Goal: Task Accomplishment & Management: Use online tool/utility

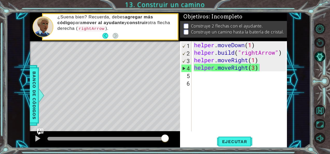
type textarea "[DOMAIN_NAME]("rightArrow")"
click at [283, 53] on div "helper . moveDown ( 1 ) helper . build ( "rightArrow" ) helper . moveRight ( 1 …" at bounding box center [241, 93] width 96 height 105
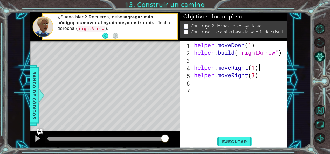
click at [265, 66] on div "helper . moveDown ( 1 ) helper . build ( "rightArrow" ) helper . moveRight ( 1 …" at bounding box center [241, 93] width 96 height 105
type textarea "helper.moveRight(1)"
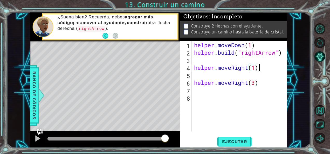
click at [260, 68] on div "helper . moveDown ( 1 ) helper . build ( "rightArrow" ) helper . moveRight ( 1 …" at bounding box center [241, 93] width 96 height 105
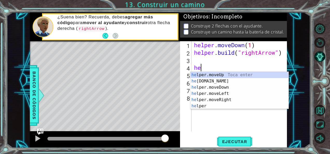
type textarea "h"
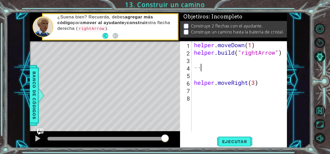
type textarea "·"
type textarea "#end of sample code"
click at [257, 89] on div "helper . moveDown ( 1 ) helper . build ( "rightArrow" ) #end of sample code hel…" at bounding box center [241, 93] width 96 height 105
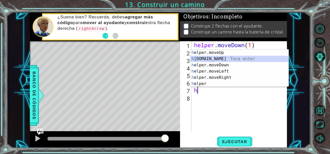
click at [224, 57] on div "h elper.moveUp Toca enter h [DOMAIN_NAME] Toca enter h elper.moveDown Toca ente…" at bounding box center [240, 75] width 98 height 50
type textarea "[DOMAIN_NAME]("rightArrow")"
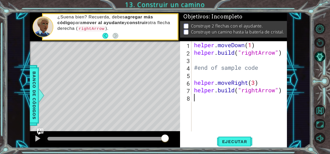
click at [221, 100] on div "helper . moveDown ( 1 ) helper . build ( "rightArrow" ) #end of sample code hel…" at bounding box center [241, 93] width 96 height 105
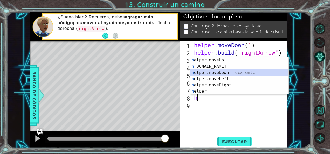
click at [221, 74] on div "h elper.moveUp Toca enter h [DOMAIN_NAME] Toca enter h elper.moveDown Toca ente…" at bounding box center [240, 82] width 98 height 50
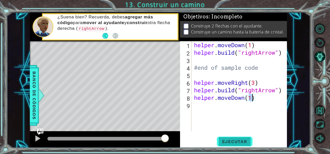
type textarea "helper.moveDown(1)"
click at [221, 138] on button "Ejecutar" at bounding box center [235, 141] width 36 height 11
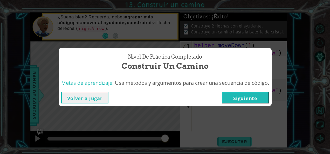
click at [87, 96] on button "Volver a jugar" at bounding box center [84, 98] width 47 height 12
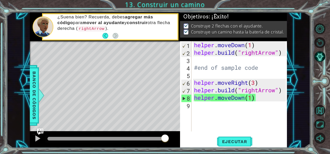
click at [220, 136] on div "helper.moveDown(1) 1 2 3 4 5 6 7 8 9 helper . moveDown ( 1 ) helper . build ( "…" at bounding box center [233, 94] width 107 height 107
click at [221, 143] on span "Ejecutar" at bounding box center [235, 141] width 36 height 5
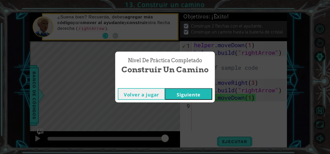
click at [194, 95] on button "Siguiente" at bounding box center [188, 94] width 47 height 12
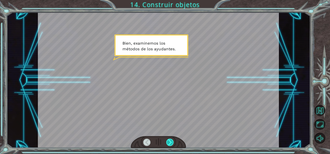
click at [170, 141] on div at bounding box center [169, 142] width 7 height 7
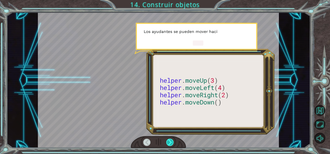
click at [170, 141] on div at bounding box center [169, 142] width 7 height 7
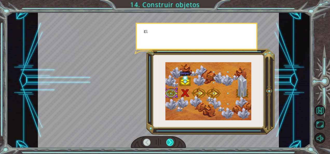
click at [170, 141] on div at bounding box center [169, 142] width 7 height 7
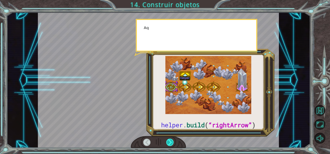
click at [170, 141] on div at bounding box center [169, 142] width 7 height 7
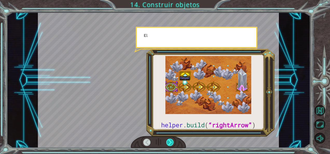
click at [170, 141] on div at bounding box center [169, 142] width 7 height 7
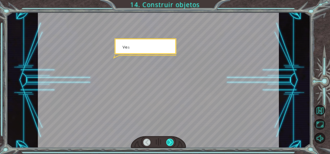
click at [170, 141] on div at bounding box center [169, 142] width 7 height 7
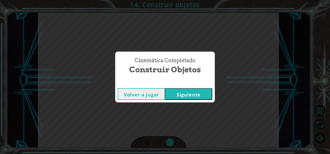
click at [170, 141] on div "Cinemática Completado Construir objetos Volver a jugar [GEOGRAPHIC_DATA]" at bounding box center [165, 77] width 330 height 154
drag, startPoint x: 170, startPoint y: 141, endPoint x: 194, endPoint y: 93, distance: 53.6
click at [194, 93] on button "Siguiente" at bounding box center [188, 94] width 47 height 12
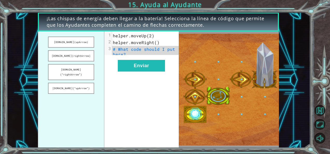
click at [149, 51] on span "# What code should I put here?" at bounding box center [145, 51] width 65 height 11
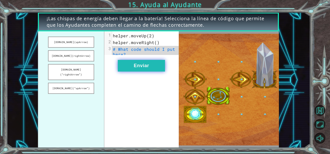
click at [152, 68] on button "Enviar" at bounding box center [141, 66] width 47 height 12
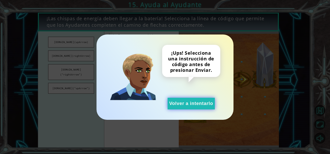
click at [194, 105] on button "Volver a intentarlo" at bounding box center [191, 104] width 47 height 12
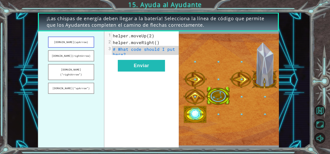
click at [76, 40] on button "[DOMAIN_NAME](upArrow)" at bounding box center [71, 42] width 46 height 11
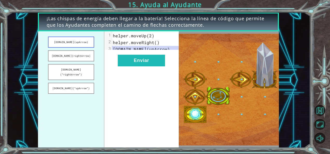
click at [76, 40] on button "[DOMAIN_NAME](upArrow)" at bounding box center [71, 42] width 46 height 11
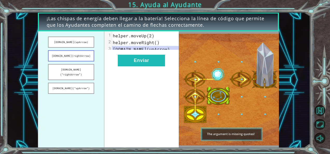
click at [79, 54] on button "[DOMAIN_NAME](rightArrow)" at bounding box center [71, 55] width 46 height 11
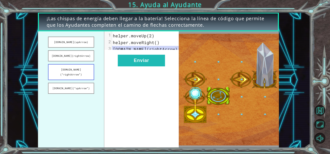
click at [87, 68] on button "[DOMAIN_NAME](“rightArrow”)" at bounding box center [71, 72] width 46 height 16
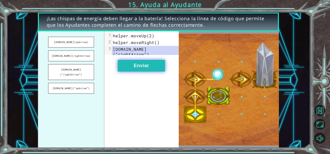
click at [126, 65] on button "Enviar" at bounding box center [141, 66] width 47 height 12
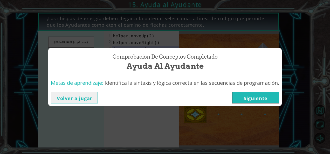
click at [243, 100] on button "Siguiente" at bounding box center [255, 98] width 47 height 12
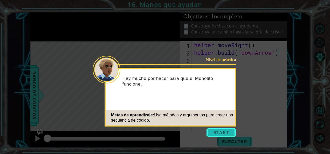
click at [227, 135] on button "Start" at bounding box center [222, 133] width 30 height 8
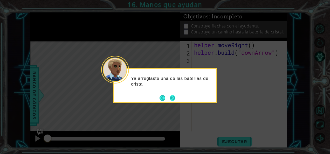
click at [173, 96] on button "Next" at bounding box center [173, 98] width 6 height 6
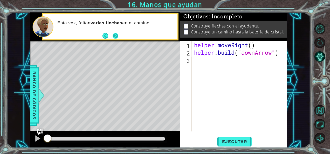
click at [116, 35] on button "Next" at bounding box center [116, 36] width 6 height 6
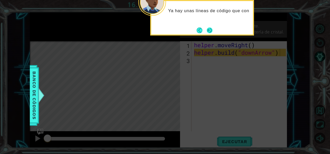
click at [208, 33] on button "Next" at bounding box center [210, 31] width 6 height 6
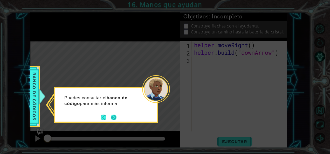
click at [113, 115] on button "Next" at bounding box center [114, 118] width 6 height 6
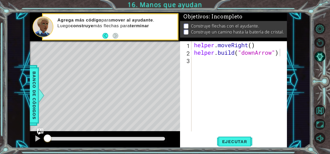
click at [105, 32] on footer at bounding box center [111, 36] width 16 height 8
click at [281, 50] on div "helper . moveRight ( ) helper . build ( "downArrow" )" at bounding box center [241, 93] width 96 height 105
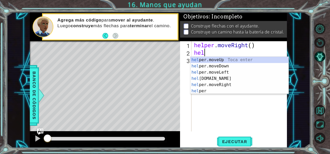
type textarea "h"
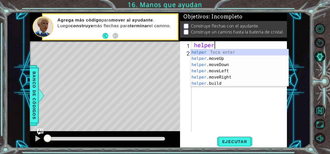
type textarea "h"
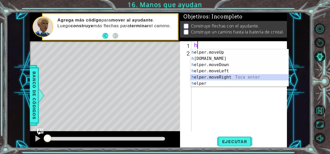
click at [255, 79] on div "h elper.moveUp Toca enter h [DOMAIN_NAME] Toca enter h elper.moveDown Toca ente…" at bounding box center [240, 74] width 98 height 50
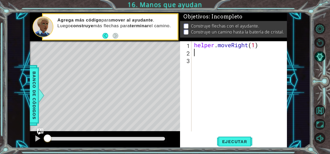
scroll to position [0, 3]
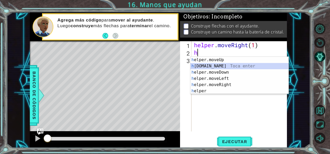
click at [225, 64] on div "h elper.moveUp Toca enter h [DOMAIN_NAME] Toca enter h elper.moveDown Toca ente…" at bounding box center [240, 82] width 98 height 50
type textarea "[DOMAIN_NAME]("rightArrow")"
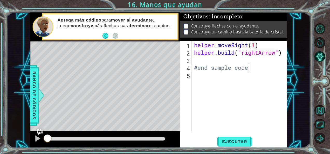
scroll to position [0, 2]
type textarea "#end sample code"
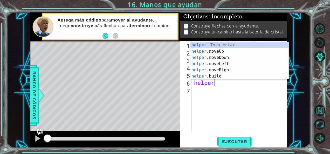
scroll to position [0, 1]
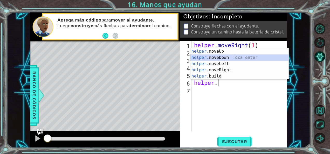
click at [222, 56] on div "helper. moveUp Toca enter helper. moveDown Toca enter helper. moveLeft Toca ent…" at bounding box center [240, 70] width 98 height 44
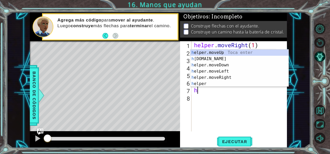
scroll to position [0, 3]
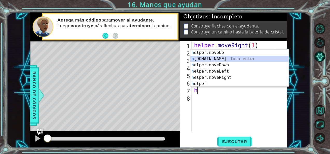
click at [214, 60] on div "h elper.moveUp Toca enter h [DOMAIN_NAME] Toca enter h elper.moveDown Toca ente…" at bounding box center [240, 75] width 98 height 50
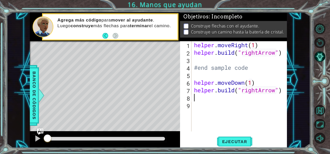
scroll to position [0, 4]
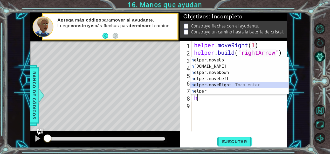
click at [215, 84] on div "h elper.moveUp Toca enter h [DOMAIN_NAME] Toca enter h elper.moveDown Toca ente…" at bounding box center [240, 82] width 98 height 50
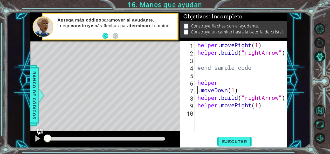
scroll to position [0, 2]
click at [215, 84] on div "helper . moveRight ( 1 ) helper . build ( "rightArrow" ) #end sample code helpe…" at bounding box center [243, 93] width 92 height 105
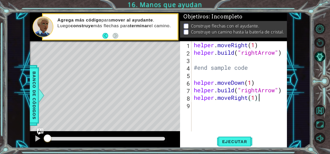
click at [261, 98] on div "helper . moveRight ( 1 ) helper . build ( "rightArrow" ) #end sample code helpe…" at bounding box center [241, 93] width 96 height 105
type textarea "helper.moveRight(1)"
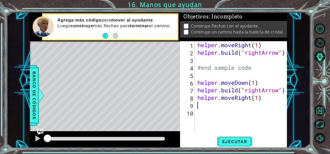
scroll to position [0, 0]
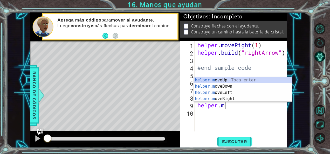
type textarea "h"
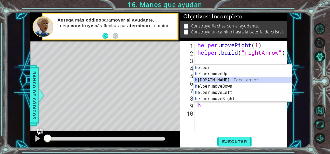
click at [244, 82] on div "h elper Toca enter h elper.moveUp Toca enter h [DOMAIN_NAME] Toca enter h elper…" at bounding box center [243, 90] width 98 height 50
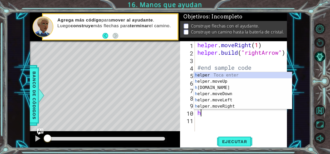
scroll to position [0, 4]
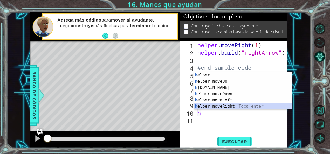
click at [244, 104] on div "h elper Toca enter h elper.moveUp Toca enter h [DOMAIN_NAME] Toca enter h elper…" at bounding box center [243, 97] width 98 height 50
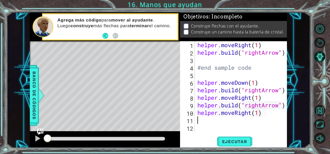
scroll to position [0, 3]
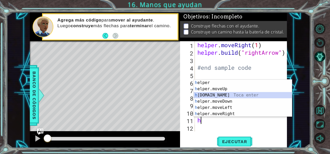
click at [221, 95] on div "h elper Toca enter h elper.moveUp Toca enter h [DOMAIN_NAME] Toca enter h elper…" at bounding box center [243, 105] width 98 height 50
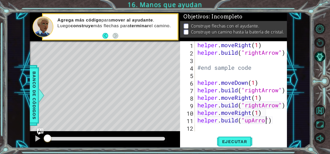
scroll to position [0, 3]
click at [223, 143] on span "Ejecutar" at bounding box center [235, 141] width 36 height 5
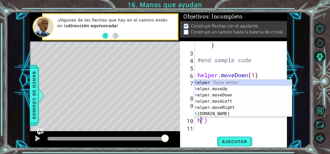
scroll to position [8, 0]
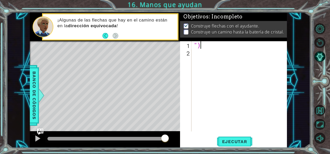
click at [271, 47] on div "")" at bounding box center [241, 93] width 96 height 105
type textarea """
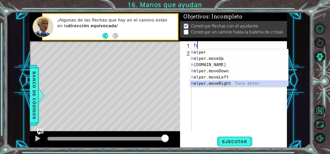
click at [253, 83] on div "h elper Toca enter h elper.moveUp Toca enter h [DOMAIN_NAME] Toca enter h elper…" at bounding box center [239, 74] width 98 height 50
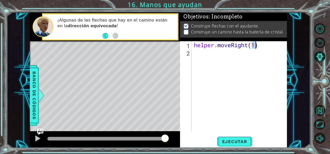
type textarea "helper.moveRight()"
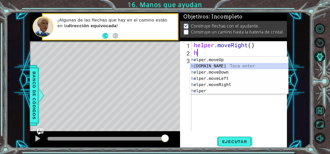
click at [247, 68] on div "h elper.moveUp Toca enter h [DOMAIN_NAME] Toca enter h elper.moveDown Toca ente…" at bounding box center [239, 82] width 98 height 50
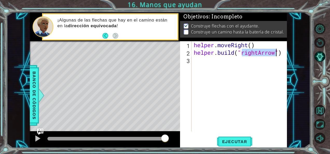
click at [259, 51] on div "helper . moveRight ( ) helper . build ( "rightArrow" )" at bounding box center [239, 86] width 93 height 90
click at [259, 51] on div "helper . moveRight ( ) helper . build ( "rightArrow" )" at bounding box center [241, 93] width 96 height 105
type textarea "[DOMAIN_NAME]("rightArrow")"
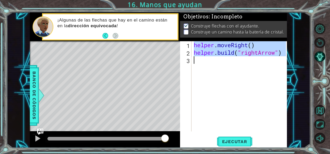
click at [259, 51] on div "helper . moveRight ( ) helper . build ( "rightArrow" )" at bounding box center [241, 93] width 96 height 105
click at [258, 62] on div "helper . moveRight ( ) helper . build ( "rightArrow" )" at bounding box center [239, 86] width 93 height 90
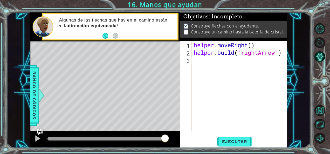
click at [258, 62] on div "helper . moveRight ( ) helper . build ( "rightArrow" )" at bounding box center [241, 93] width 96 height 105
click at [257, 53] on div "helper . moveRight ( ) helper . build ( "rightArrow" )" at bounding box center [241, 93] width 96 height 105
click at [257, 53] on div "helper . moveRight ( ) helper . build ( "dontArrow" )" at bounding box center [241, 93] width 96 height 105
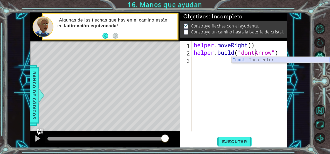
click at [278, 60] on div ""dont Toca enter" at bounding box center [281, 66] width 98 height 19
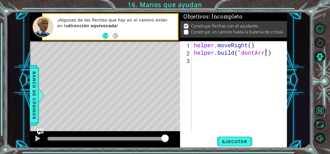
scroll to position [0, 3]
type textarea "[DOMAIN_NAME]("dontArrow")"
click at [261, 62] on div "helper . moveRight ( ) helper . build ( "dontArrow" )" at bounding box center [241, 93] width 96 height 105
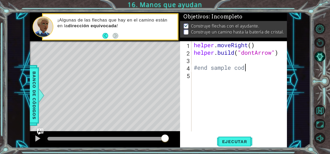
type textarea "#end sample code"
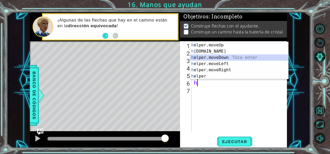
click at [251, 55] on div "h elper.moveUp Toca enter h [DOMAIN_NAME] Toca enter h elper.moveDown Toca ente…" at bounding box center [239, 67] width 98 height 50
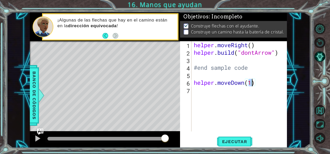
type textarea "helper.moveDown()"
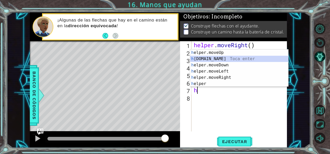
click at [234, 58] on div "h elper.moveUp Toca enter h [DOMAIN_NAME] Toca enter h elper.moveDown Toca ente…" at bounding box center [239, 75] width 98 height 50
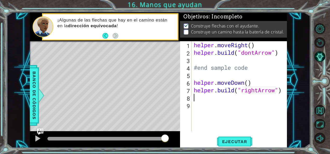
scroll to position [0, 4]
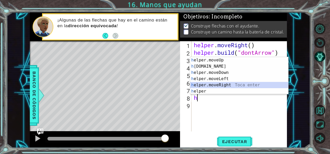
click at [233, 85] on div "h elper.moveUp Toca enter h [DOMAIN_NAME] Toca enter h elper.moveDown Toca ente…" at bounding box center [239, 82] width 98 height 50
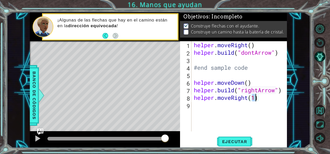
type textarea "helper.moveRight()"
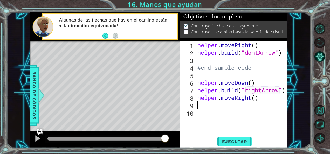
scroll to position [0, 0]
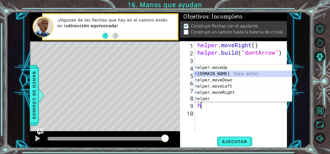
click at [227, 74] on div "h elper.moveUp Toca enter h [DOMAIN_NAME] Toca enter h elper.moveDown Toca ente…" at bounding box center [243, 90] width 98 height 50
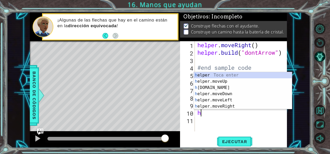
scroll to position [0, 4]
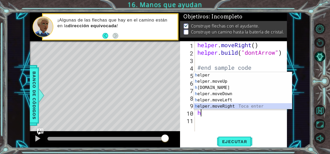
click at [220, 104] on div "h elper Toca enter h elper.moveUp Toca enter h [DOMAIN_NAME] Toca enter h elper…" at bounding box center [243, 97] width 98 height 50
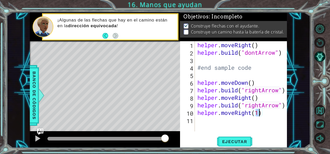
type textarea "helper.moveRight()"
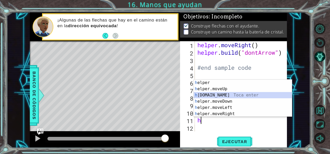
click at [217, 95] on div "h elper Toca enter h elper.moveUp Toca enter h [DOMAIN_NAME] Toca enter h elper…" at bounding box center [243, 105] width 98 height 50
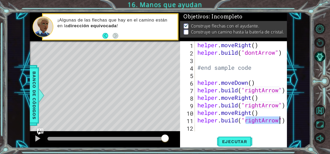
click at [263, 120] on div "helper . moveRight ( ) helper . build ( "dontArrow" ) #end sample code helper .…" at bounding box center [242, 86] width 90 height 90
click at [263, 120] on div "helper . moveRight ( ) helper . build ( "dontArrow" ) #end sample code helper .…" at bounding box center [243, 93] width 92 height 105
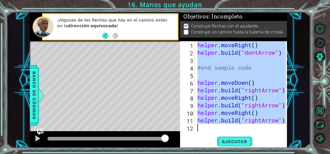
click at [263, 120] on div "helper . moveRight ( ) helper . build ( "dontArrow" ) #end sample code helper .…" at bounding box center [243, 93] width 92 height 105
click at [263, 120] on div "helper . moveRight ( ) helper . build ( "dontArrow" ) #end sample code helper .…" at bounding box center [242, 86] width 90 height 90
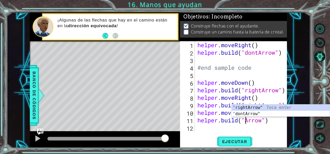
scroll to position [0, 3]
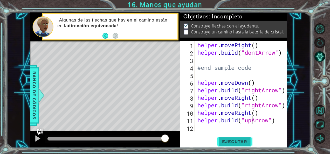
click at [242, 143] on span "Ejecutar" at bounding box center [235, 141] width 36 height 5
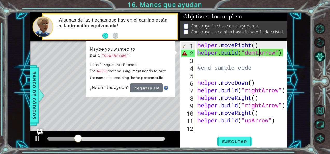
click at [259, 53] on div "helper . moveRight ( ) helper . build ( "dontArrow" ) #end sample code helper .…" at bounding box center [243, 93] width 92 height 105
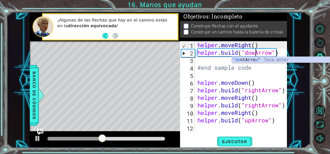
scroll to position [0, 3]
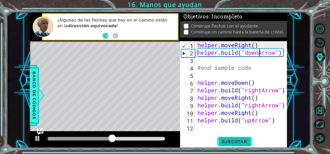
type textarea "[DOMAIN_NAME]("downArrow")"
click at [243, 145] on button "Ejecutar" at bounding box center [235, 141] width 36 height 11
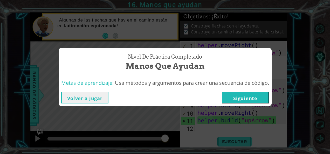
click at [89, 94] on button "Volver a jugar" at bounding box center [84, 98] width 47 height 12
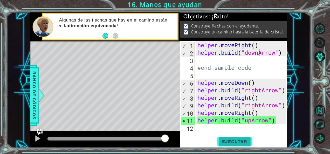
click at [217, 141] on span "Ejecutar" at bounding box center [235, 141] width 36 height 5
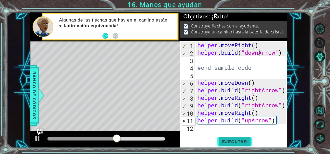
click at [217, 141] on span "Ejecutar" at bounding box center [235, 141] width 36 height 5
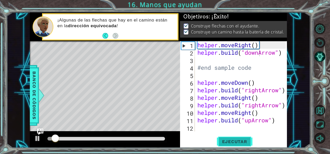
click at [234, 143] on span "Ejecutar" at bounding box center [235, 141] width 36 height 5
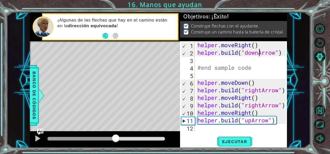
click at [116, 139] on div at bounding box center [107, 139] width 118 height 4
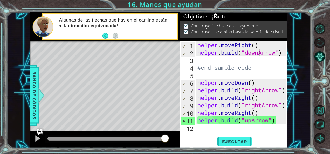
drag, startPoint x: 116, startPoint y: 139, endPoint x: 178, endPoint y: 146, distance: 62.7
click at [178, 146] on body "1 ההההההההההההההההההההההההההההההההההההההההההההההההההההההההההההההההההההההההההההה…" at bounding box center [165, 77] width 330 height 154
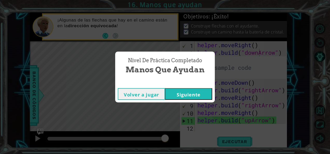
click at [189, 92] on button "Siguiente" at bounding box center [188, 94] width 47 height 12
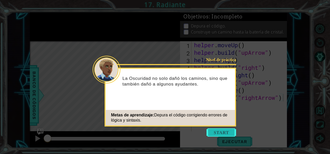
click at [225, 132] on button "Start" at bounding box center [222, 133] width 30 height 8
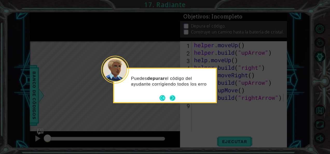
click at [171, 98] on button "Next" at bounding box center [173, 98] width 6 height 6
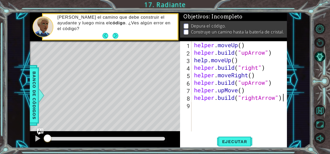
click at [259, 69] on div "helper . moveUp ( ) helper . build ( "upArrow" ) help . moveUp ( ) helper . bui…" at bounding box center [241, 93] width 96 height 105
click at [237, 143] on span "Ejecutar" at bounding box center [235, 141] width 36 height 5
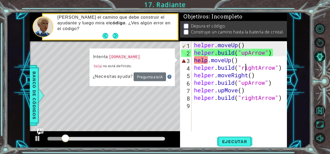
click at [246, 64] on div "helper . moveUp ( ) helper . build ( "upArrow" ) help . moveUp ( ) helper . bui…" at bounding box center [241, 93] width 96 height 105
click at [247, 60] on div "helper . moveUp ( ) helper . build ( "upArrow" ) help . moveUp ( ) helper . bui…" at bounding box center [241, 93] width 96 height 105
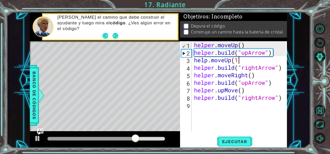
scroll to position [0, 2]
click at [240, 142] on span "Ejecutar" at bounding box center [235, 141] width 36 height 5
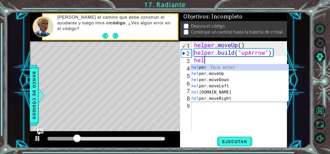
scroll to position [0, 0]
type textarea "h"
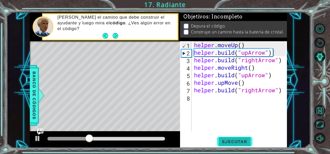
click at [232, 144] on span "Ejecutar" at bounding box center [235, 141] width 36 height 5
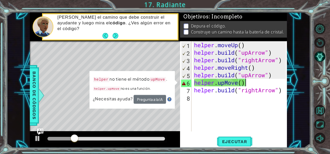
click at [257, 83] on div "helper . moveUp ( ) helper . build ( "upArrow" ) helper . build ( "rightArrow" …" at bounding box center [241, 93] width 96 height 105
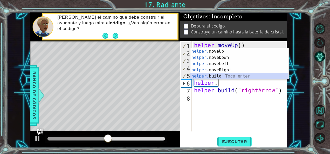
click at [246, 76] on div "helper. moveUp Toca enter helper. moveDown Toca enter helper. moveLeft Toca ent…" at bounding box center [240, 70] width 98 height 44
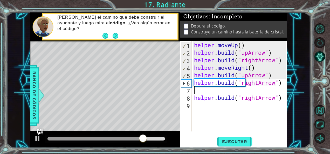
scroll to position [0, 4]
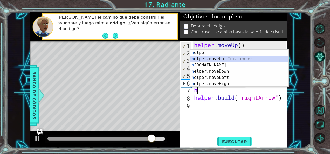
click at [234, 57] on div "h elper Toca enter h elper.moveUp Toca enter h [DOMAIN_NAME] Toca enter h elper…" at bounding box center [240, 75] width 98 height 50
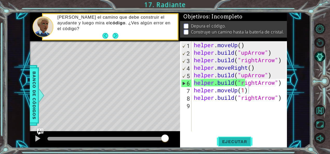
click at [234, 144] on button "Ejecutar" at bounding box center [235, 141] width 36 height 11
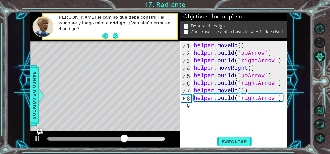
click at [166, 139] on div at bounding box center [106, 139] width 122 height 7
click at [164, 139] on div at bounding box center [107, 139] width 118 height 4
click at [117, 35] on button "Next" at bounding box center [115, 35] width 7 height 7
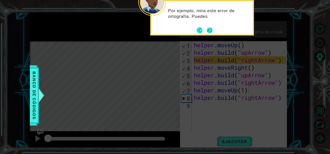
click at [211, 28] on button "Next" at bounding box center [210, 31] width 6 height 6
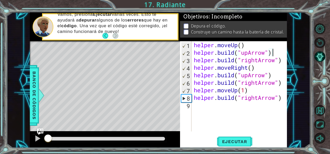
click at [274, 53] on div "helper . moveUp ( ) helper . build ( "upArrow" ) helper . build ( "rightArrow" …" at bounding box center [241, 93] width 96 height 105
type textarea "[DOMAIN_NAME]("upArrow")"
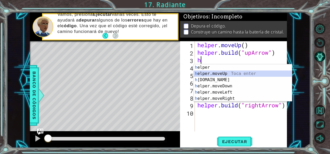
click at [273, 73] on div "h elper Toca enter h elper.moveUp Toca enter h [DOMAIN_NAME] Toca enter h elper…" at bounding box center [243, 89] width 98 height 50
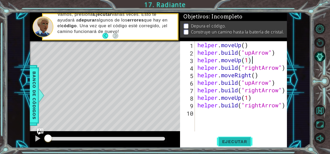
type textarea "helper.moveUp(1)"
click at [243, 136] on button "Ejecutar" at bounding box center [235, 141] width 36 height 11
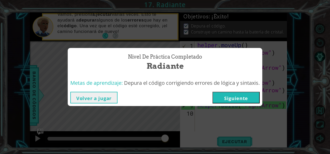
click at [92, 96] on button "Volver a jugar" at bounding box center [93, 98] width 47 height 12
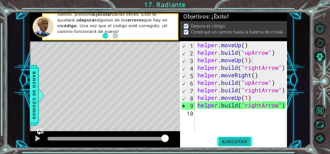
click at [233, 146] on button "Ejecutar" at bounding box center [235, 141] width 36 height 11
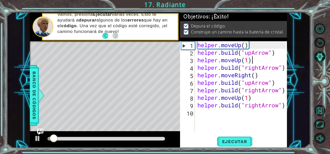
click at [164, 139] on div at bounding box center [107, 139] width 118 height 4
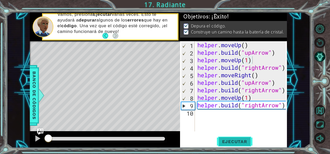
click at [218, 137] on button "Ejecutar" at bounding box center [235, 141] width 36 height 11
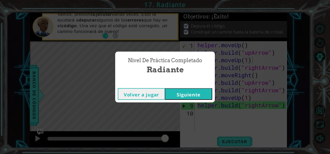
click at [196, 95] on button "Siguiente" at bounding box center [188, 94] width 47 height 12
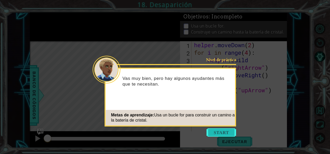
click at [217, 130] on button "Start" at bounding box center [222, 133] width 30 height 8
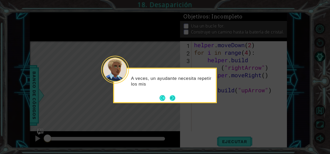
click at [174, 97] on button "Next" at bounding box center [173, 98] width 6 height 6
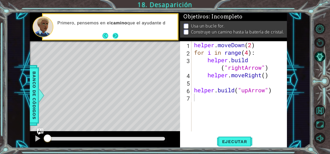
click at [117, 37] on button "Next" at bounding box center [115, 36] width 8 height 8
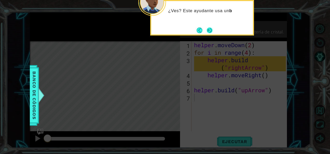
click at [208, 28] on button "Next" at bounding box center [210, 31] width 6 height 6
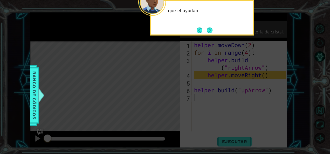
click at [208, 28] on button "Next" at bounding box center [210, 31] width 6 height 6
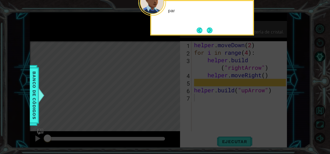
click at [208, 26] on footer at bounding box center [205, 30] width 16 height 8
click at [208, 27] on button "Next" at bounding box center [210, 30] width 6 height 6
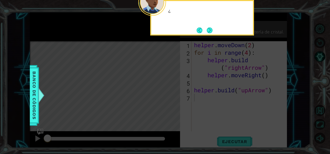
click at [208, 26] on footer at bounding box center [205, 30] width 16 height 8
click at [208, 28] on button "Next" at bounding box center [210, 31] width 6 height 6
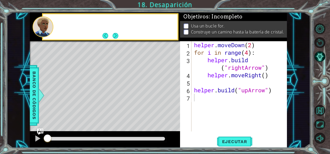
click at [208, 26] on p "Usa un bucle for." at bounding box center [208, 26] width 34 height 6
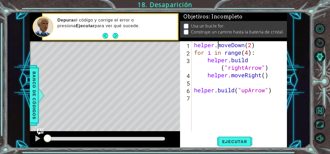
click at [217, 46] on div "helper . moveDown ( 2 ) for i in range ( 4 ) : helper . build ( "rightArrow" ) …" at bounding box center [241, 93] width 96 height 105
click at [266, 46] on div "helper . moveDown ( 2 ) for i in range ( 4 ) : helper . build ( "rightArrow" ) …" at bounding box center [241, 93] width 96 height 105
click at [262, 58] on div "helper . moveDown ( 2 ) for i in range ( 4 ) : helper . build ( "rightArrow" ) …" at bounding box center [241, 93] width 96 height 105
click at [257, 59] on div "helper . moveDown ( 2 ) for i in range ( 4 ) : helper . build ( "rightArrow" ) …" at bounding box center [241, 93] width 96 height 105
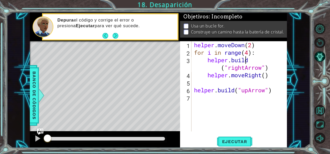
click at [252, 59] on div "helper . moveDown ( 2 ) for i in range ( 4 ) : helper . build ( "rightArrow" ) …" at bounding box center [241, 93] width 96 height 105
click at [249, 59] on div "helper . moveDown ( 2 ) for i in range ( 4 ) : helper . build ( "rightArrow" ) …" at bounding box center [241, 93] width 96 height 105
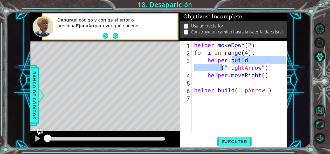
click at [249, 59] on div "helper . moveDown ( 2 ) for i in range ( 4 ) : helper . build ( "rightArrow" ) …" at bounding box center [241, 93] width 96 height 105
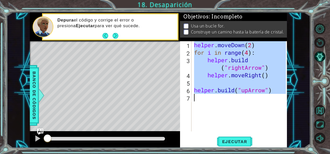
click at [249, 59] on div "helper . moveDown ( 2 ) for i in range ( 4 ) : helper . build ( "rightArrow" ) …" at bounding box center [241, 93] width 96 height 105
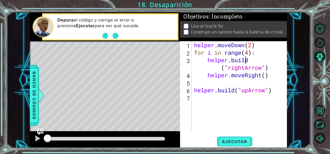
click at [249, 59] on div "helper . moveDown ( 2 ) for i in range ( 4 ) : helper . build ( "rightArrow" ) …" at bounding box center [241, 93] width 96 height 105
click at [250, 62] on div "helper . moveDown ( 2 ) for i in range ( 4 ) : helper . build ( "rightArrow" ) …" at bounding box center [241, 93] width 96 height 105
click at [221, 66] on div "helper . moveDown ( 2 ) for i in range ( 4 ) : helper . build ( "rightArrow" ) …" at bounding box center [241, 93] width 96 height 105
click at [166, 70] on div "Level Map" at bounding box center [150, 117] width 240 height 153
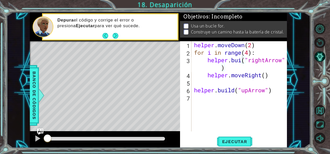
click at [208, 61] on div "helper . moveDown ( 2 ) for i in range ( 4 ) : helper . [PERSON_NAME] ( "rightA…" at bounding box center [241, 93] width 96 height 105
type textarea "helper.[PERSON_NAME]("rightArrow")"
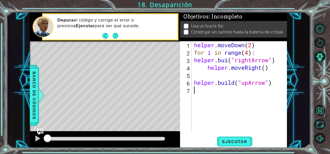
click at [281, 86] on div "helper . moveDown ( 2 ) for i in range ( 4 ) : helper . [PERSON_NAME] ( "rightA…" at bounding box center [241, 93] width 96 height 105
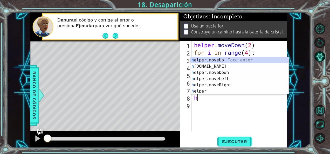
scroll to position [0, 2]
click at [227, 68] on div "h elper.moveUp Toca enter h [DOMAIN_NAME] Toca enter h elper.moveDown Toca ente…" at bounding box center [240, 82] width 98 height 50
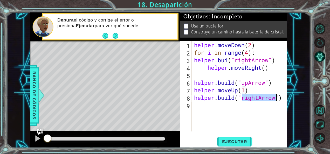
click at [258, 97] on div "helper . moveDown ( 2 ) for i in range ( 4 ) : helper . [PERSON_NAME] ( "rightA…" at bounding box center [239, 86] width 93 height 90
click at [258, 97] on div "helper . moveDown ( 2 ) for i in range ( 4 ) : helper . [PERSON_NAME] ( "rightA…" at bounding box center [241, 93] width 96 height 105
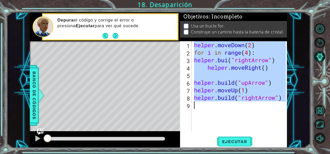
click at [258, 97] on div "helper . moveDown ( 2 ) for i in range ( 4 ) : helper . [PERSON_NAME] ( "rightA…" at bounding box center [241, 93] width 96 height 105
click at [258, 97] on div "helper . moveDown ( 2 ) for i in range ( 4 ) : helper . [PERSON_NAME] ( "rightA…" at bounding box center [239, 86] width 93 height 90
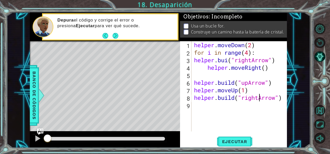
click at [258, 97] on div "helper . moveDown ( 2 ) for i in range ( 4 ) : helper . [PERSON_NAME] ( "rightA…" at bounding box center [241, 93] width 96 height 105
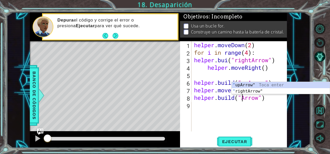
scroll to position [0, 3]
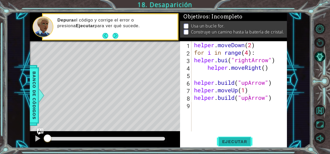
click at [244, 138] on button "Ejecutar" at bounding box center [235, 141] width 36 height 11
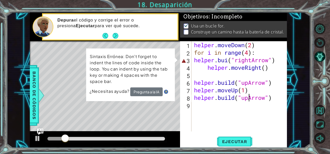
click at [228, 60] on div "helper . moveDown ( 2 ) for i in range ( 4 ) : helper . [PERSON_NAME] ( "rightA…" at bounding box center [241, 93] width 96 height 105
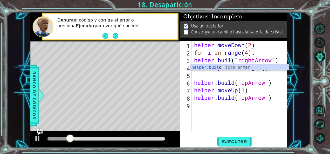
scroll to position [0, 2]
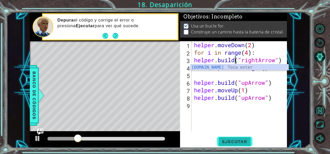
click at [228, 145] on button "Ejecutar" at bounding box center [235, 141] width 36 height 11
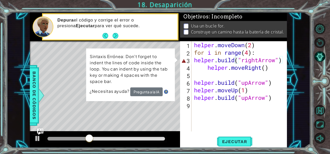
click at [192, 59] on div "[DOMAIN_NAME]("rightArrow") 1 2 3 4 5 6 7 8 9 helper . moveDown ( 2 ) for i in …" at bounding box center [233, 86] width 106 height 90
click at [194, 59] on div "helper . moveDown ( 2 ) for i in range ( 4 ) : helper . build ( "rightArrow" ) …" at bounding box center [241, 93] width 96 height 105
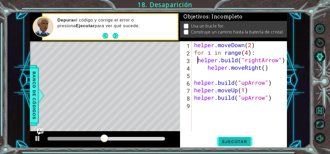
click at [235, 139] on span "Ejecutar" at bounding box center [235, 141] width 36 height 5
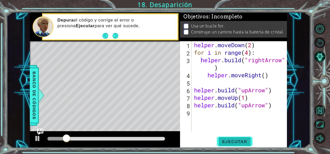
click at [229, 138] on button "Ejecutar" at bounding box center [235, 141] width 36 height 11
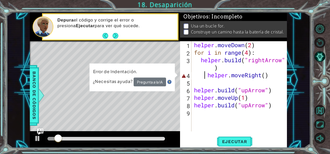
click at [206, 77] on div "helper . moveDown ( 2 ) for i in range ( 4 ) : helper . build ( "rightArrow" ) …" at bounding box center [241, 93] width 96 height 105
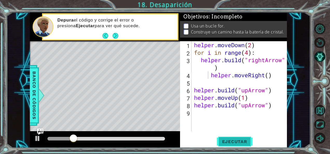
click at [244, 142] on span "Ejecutar" at bounding box center [235, 141] width 36 height 5
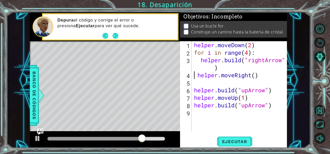
drag, startPoint x: 244, startPoint y: 142, endPoint x: 194, endPoint y: 76, distance: 81.8
click at [194, 76] on div "helper . moveDown ( 2 ) for i in range ( 4 ) : helper . build ( "rightArrow" ) …" at bounding box center [241, 93] width 96 height 105
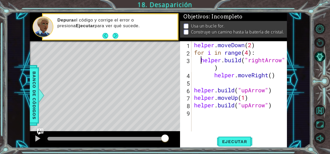
click at [200, 58] on div "helper . moveDown ( 2 ) for i in range ( 4 ) : helper . build ( "rightArrow" ) …" at bounding box center [241, 93] width 96 height 105
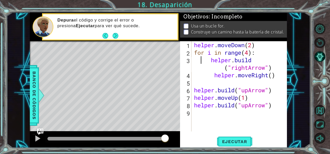
click at [200, 58] on div "helper . moveDown ( 2 ) for i in range ( 4 ) : helper . build ( "rightArrow" ) …" at bounding box center [241, 93] width 96 height 105
click at [235, 138] on button "Ejecutar" at bounding box center [235, 141] width 36 height 11
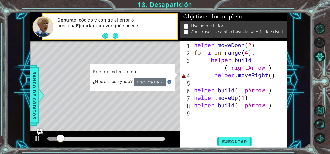
click at [207, 72] on div "helper . moveDown ( 2 ) for i in range ( 4 ) : helper . build ( "rightArrow" ) …" at bounding box center [241, 93] width 96 height 105
type textarea "helper.moveRight()"
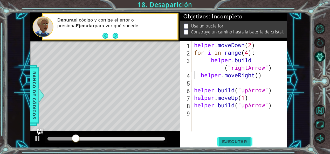
click at [230, 140] on span "Ejecutar" at bounding box center [235, 141] width 36 height 5
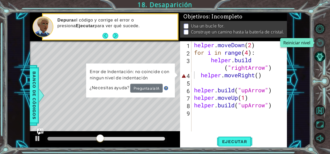
click at [321, 42] on button "Reiniciar nivel" at bounding box center [320, 42] width 11 height 11
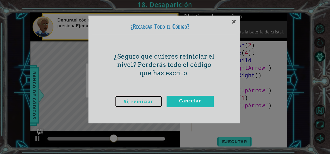
click at [120, 106] on link "Sí, reiniciar" at bounding box center [138, 102] width 47 height 12
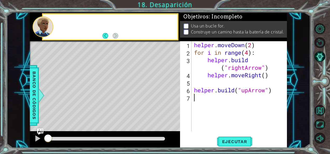
scroll to position [0, 0]
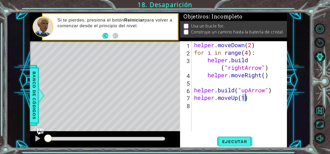
type textarea "helper.moveUp()"
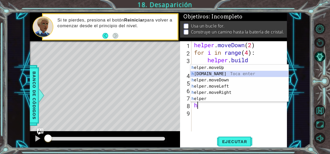
click at [204, 73] on div "h elper.moveUp Toca enter h [DOMAIN_NAME] Toca enter h elper.moveDown Toca ente…" at bounding box center [240, 90] width 98 height 50
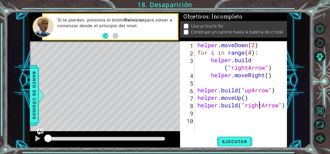
click at [259, 104] on div "helper . moveDown ( 2 ) for i in range ( 4 ) : helper . build ( "rightArrow" ) …" at bounding box center [243, 93] width 92 height 105
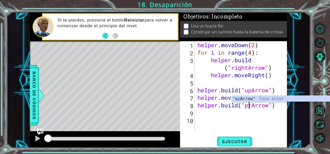
scroll to position [0, 3]
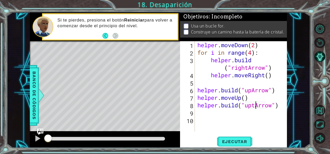
click at [256, 107] on div "helper . moveDown ( 2 ) for i in range ( 4 ) : helper . build ( "rightArrow" ) …" at bounding box center [243, 93] width 92 height 105
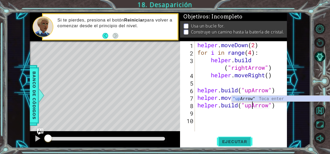
type textarea "[DOMAIN_NAME]("upArrow")"
click at [248, 142] on span "Ejecutar" at bounding box center [235, 141] width 36 height 5
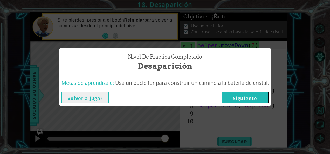
click button "Siguiente" at bounding box center [245, 98] width 47 height 12
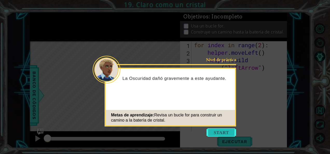
click at [221, 129] on button "Start" at bounding box center [222, 133] width 30 height 8
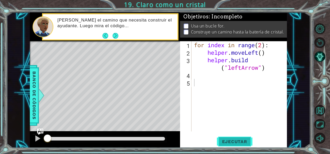
click at [237, 138] on button "Ejecutar" at bounding box center [235, 141] width 36 height 11
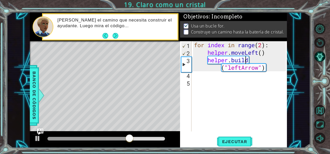
click at [253, 59] on div "for index in range ( 2 ) : helper . moveLeft ( ) helper . build ( "leftArrow" )" at bounding box center [241, 93] width 96 height 105
click at [220, 69] on div "for index in range ( 2 ) : helper . moveLeft ( ) helper . build ( "leftArrow" )" at bounding box center [241, 93] width 96 height 105
type textarea "helper.buil("leftArrow")"
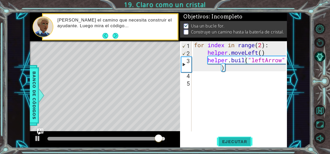
click at [221, 145] on button "Ejecutar" at bounding box center [235, 141] width 36 height 11
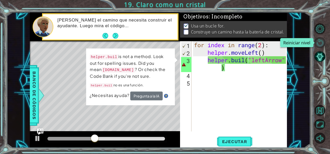
drag, startPoint x: 319, startPoint y: 41, endPoint x: 325, endPoint y: 44, distance: 7.2
click at [325, 44] on button "Reiniciar nivel" at bounding box center [320, 42] width 11 height 11
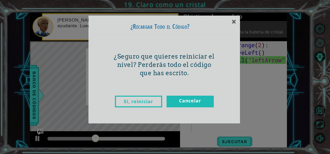
click at [325, 44] on div "× ¿Recargar Todo el Código? ¿Seguro que quieres reiniciar el nivel? Perderás to…" at bounding box center [165, 77] width 330 height 154
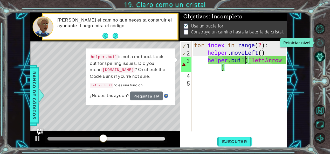
click at [316, 43] on button "Reiniciar nivel" at bounding box center [320, 42] width 11 height 11
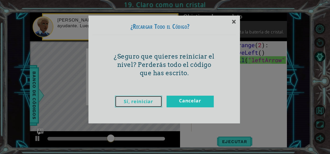
click at [147, 97] on link "Sí, reiniciar" at bounding box center [138, 102] width 47 height 12
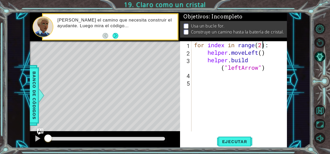
click at [264, 45] on div "for index in range ( 2 ) : helper . moveLeft ( ) helper . build ( "leftArrow" )" at bounding box center [241, 93] width 96 height 105
type textarea "for index in range(4):"
click at [241, 139] on span "Ejecutar" at bounding box center [235, 141] width 36 height 5
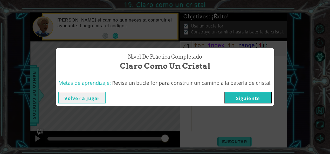
click at [95, 97] on button "Volver a jugar" at bounding box center [81, 98] width 47 height 12
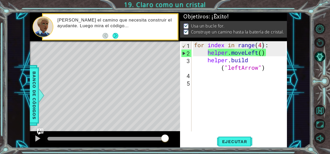
click at [311, 27] on div "1 ההההההההההההההההההההההההההההההההההההההההההההההההההההההההההההההההההההההההההההה…" at bounding box center [165, 77] width 330 height 154
